Goal: Navigation & Orientation: Find specific page/section

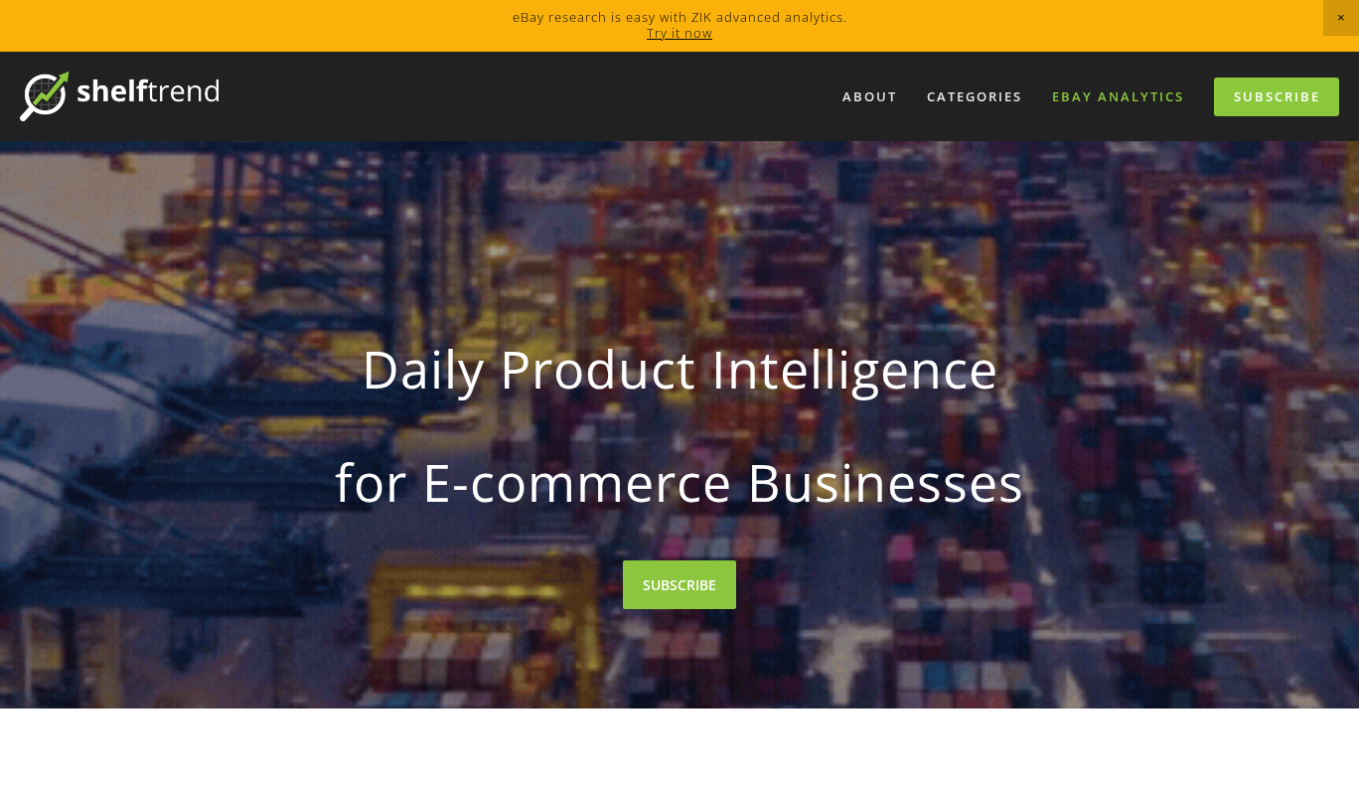
click at [1085, 105] on link "eBay Analytics" at bounding box center [1118, 96] width 158 height 33
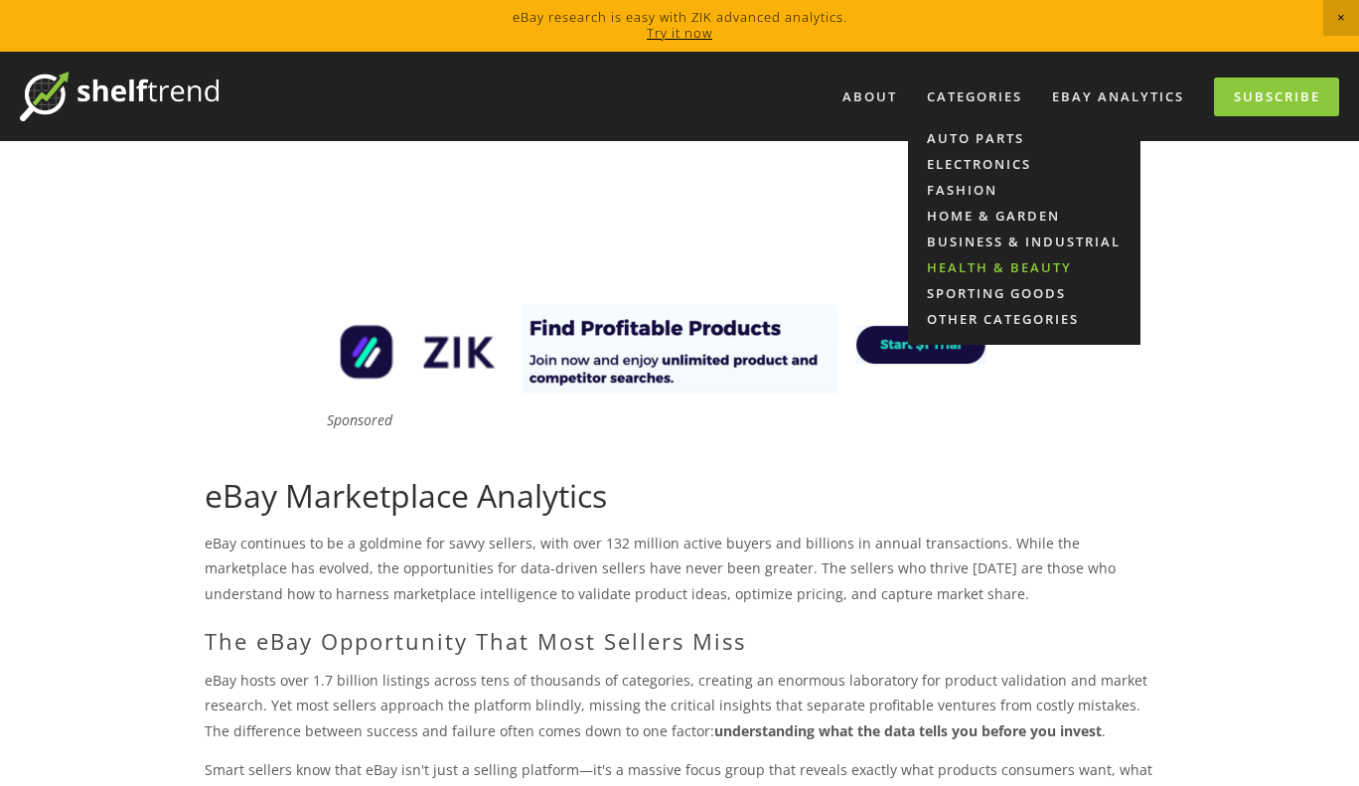
click at [1017, 273] on link "Health & Beauty" at bounding box center [1024, 267] width 232 height 26
